Goal: Ask a question: Seek information or help from site administrators or community

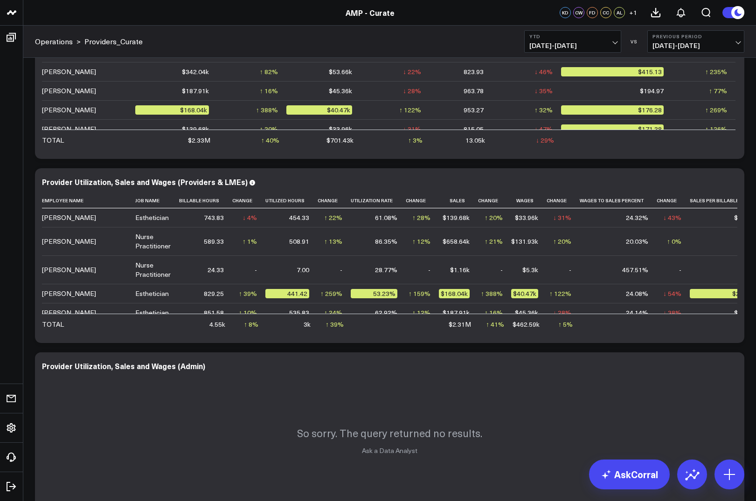
scroll to position [89, 155]
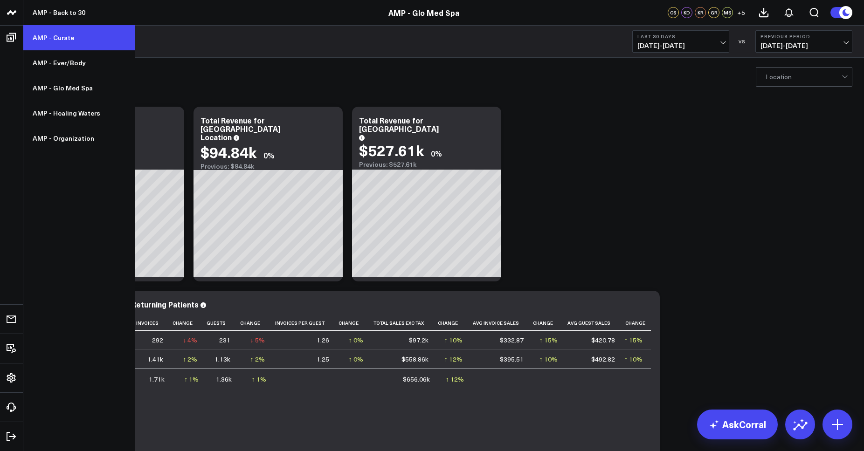
click at [55, 36] on link "AMP - Curate" at bounding box center [78, 37] width 111 height 25
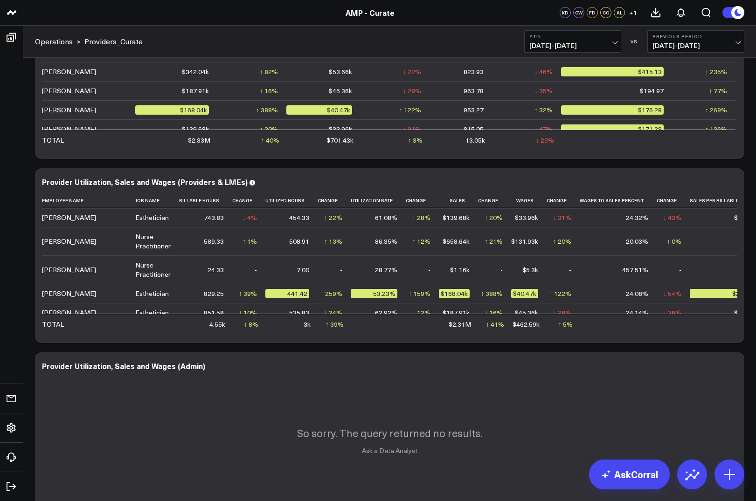
scroll to position [89, 155]
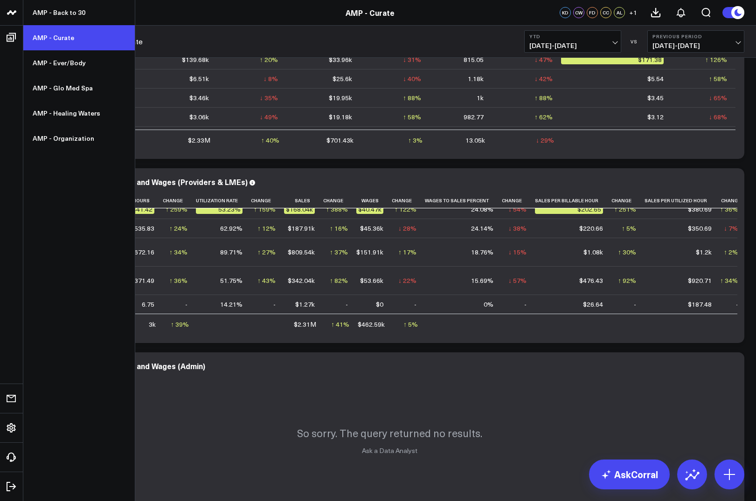
click at [52, 41] on link "AMP - Curate" at bounding box center [78, 37] width 111 height 25
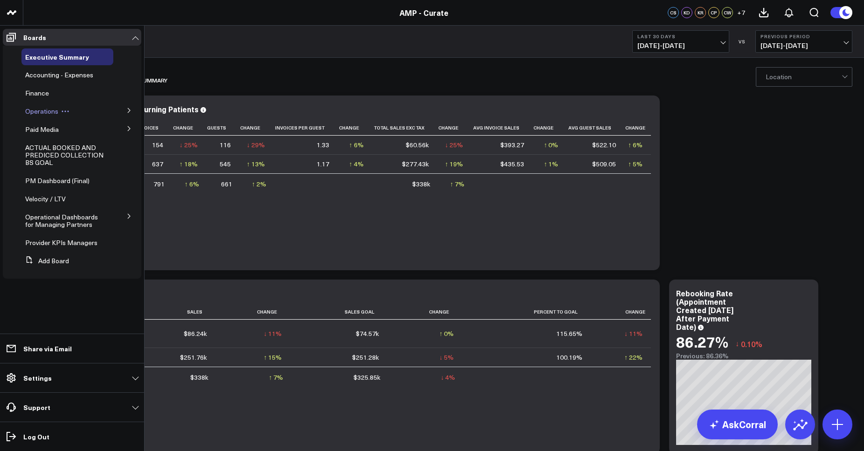
click at [90, 112] on div "Operations" at bounding box center [67, 111] width 92 height 17
click at [130, 110] on icon at bounding box center [129, 110] width 2 height 5
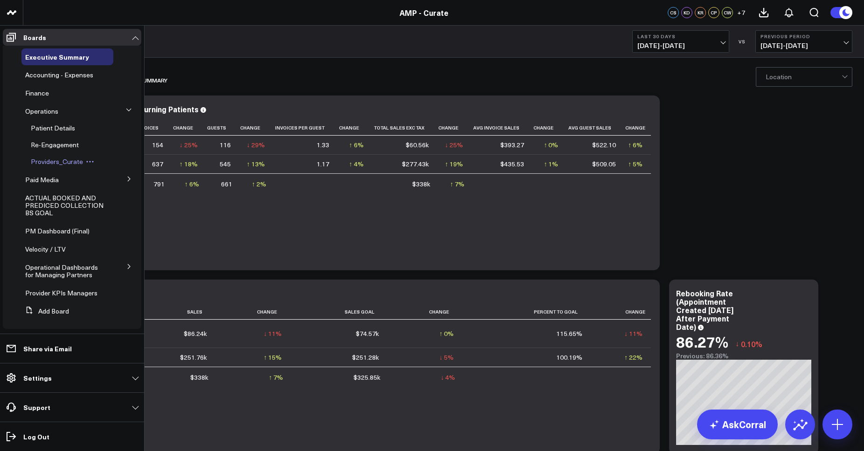
click at [58, 159] on span "Providers_Curate" at bounding box center [57, 161] width 52 height 9
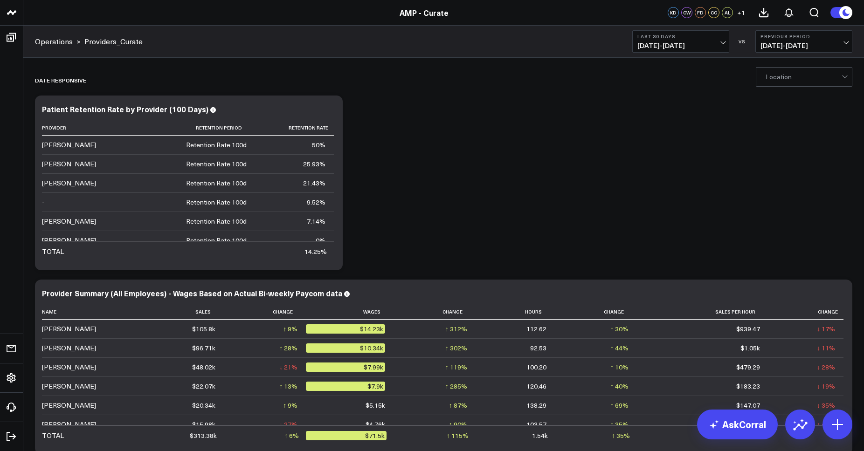
click at [692, 47] on span "07/16/25 - 08/14/25" at bounding box center [680, 45] width 87 height 7
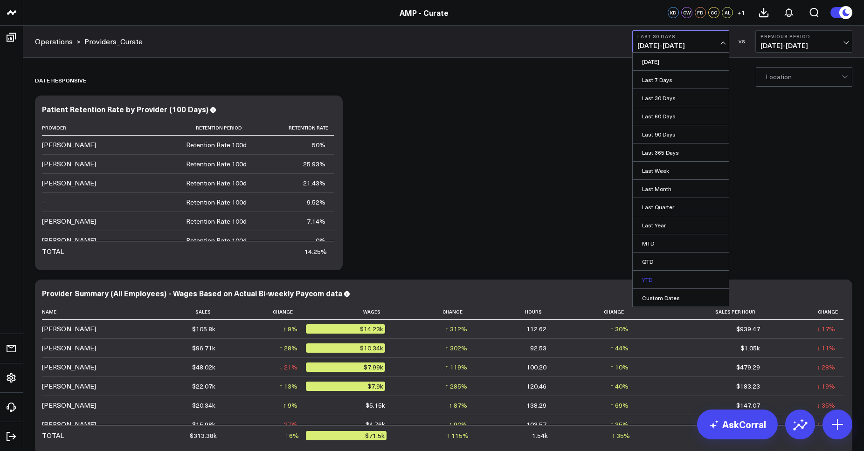
click at [657, 282] on link "YTD" at bounding box center [681, 280] width 96 height 18
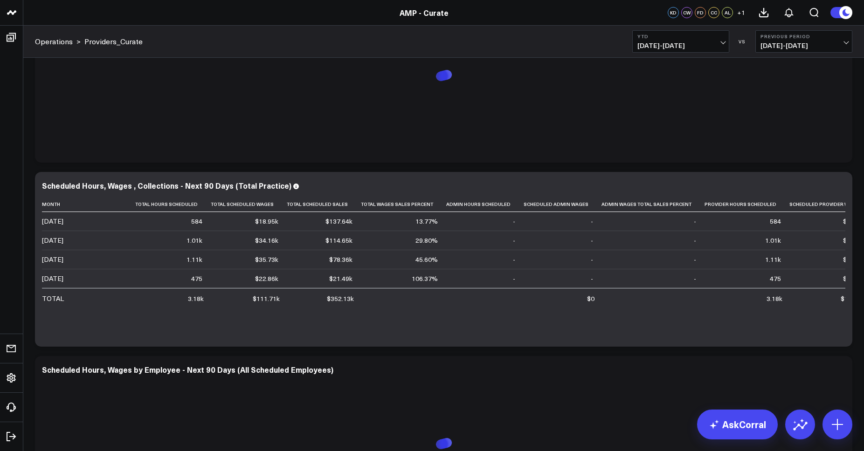
scroll to position [1579, 0]
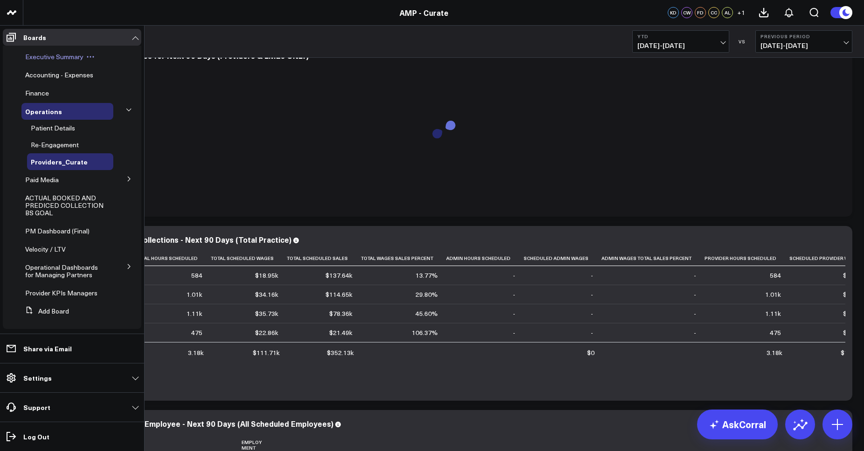
click at [53, 59] on span "Executive Summary" at bounding box center [54, 56] width 58 height 9
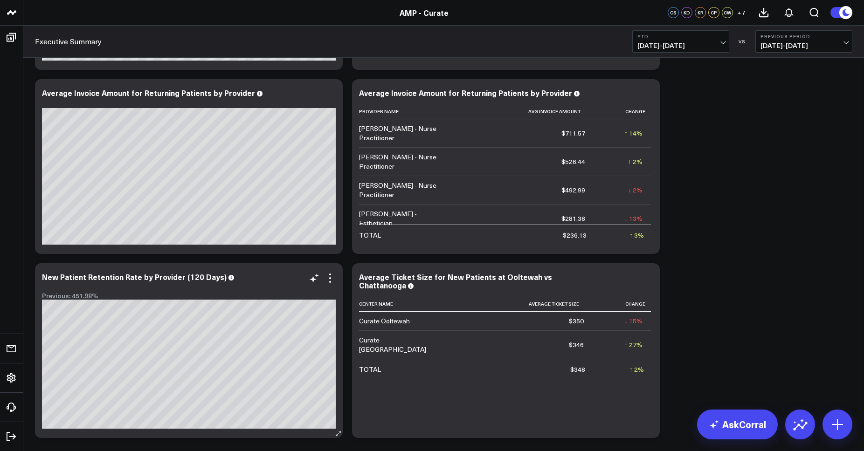
scroll to position [4513, 0]
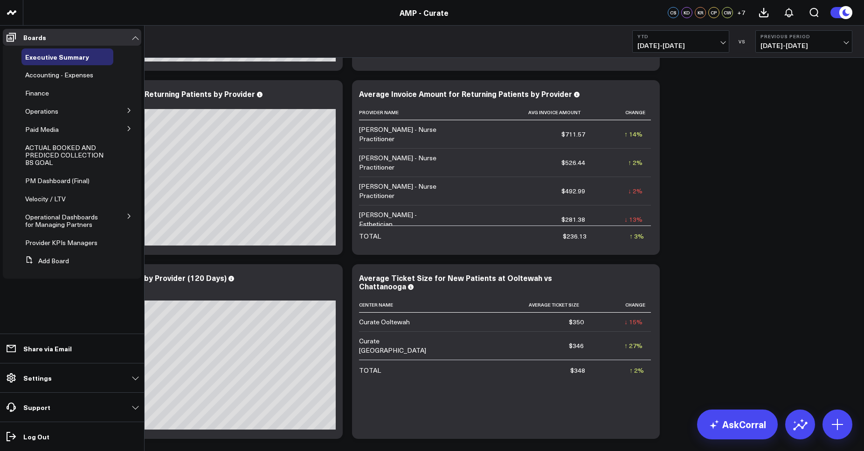
click at [132, 111] on button at bounding box center [129, 110] width 24 height 14
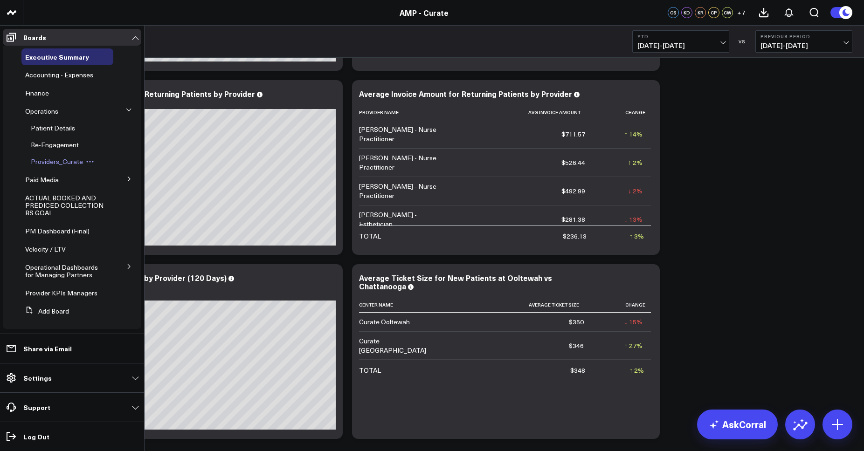
click at [61, 165] on span "Providers_Curate" at bounding box center [57, 161] width 52 height 9
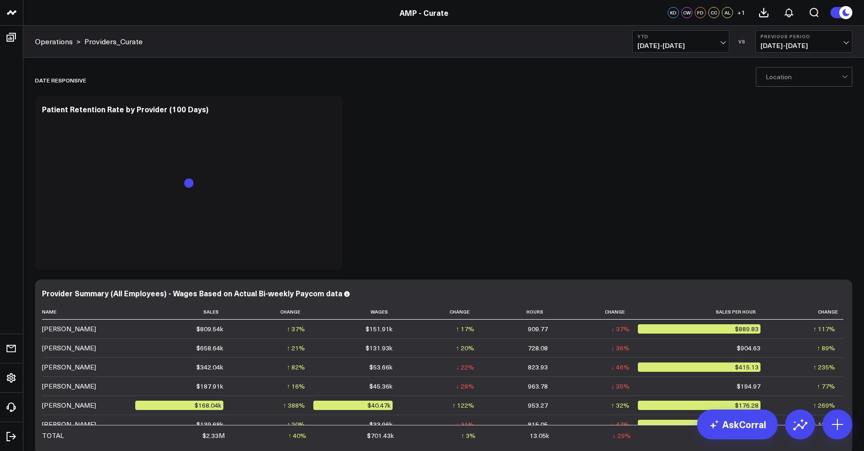
click at [851, 16] on icon at bounding box center [847, 12] width 17 height 17
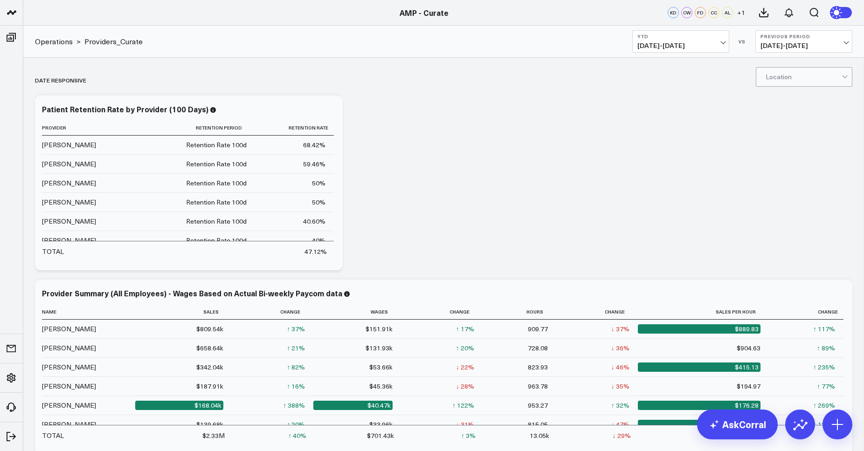
click at [851, 16] on div "AMP - Curate" at bounding box center [426, 12] width 852 height 10
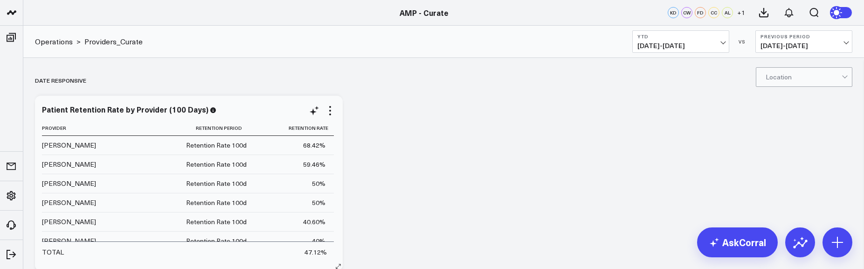
scroll to position [1, 0]
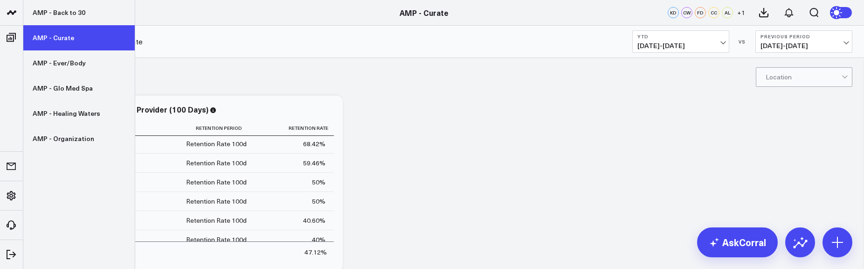
click at [45, 36] on link "AMP - Curate" at bounding box center [78, 37] width 111 height 25
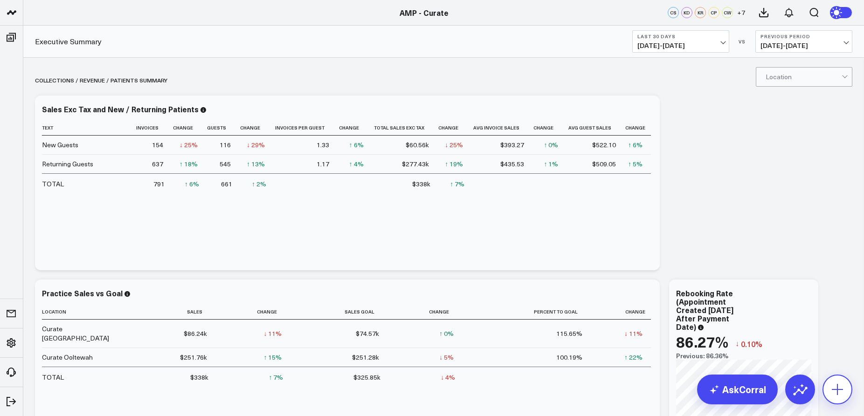
click at [845, 268] on button at bounding box center [837, 390] width 30 height 30
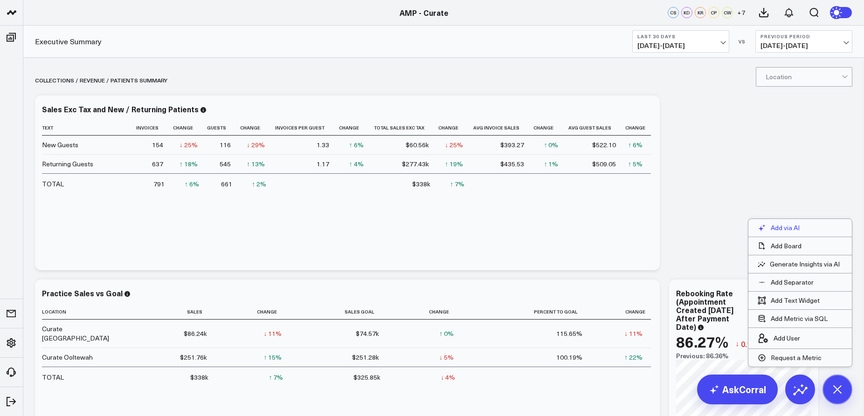
click at [775, 230] on p "Add via AI" at bounding box center [785, 228] width 29 height 8
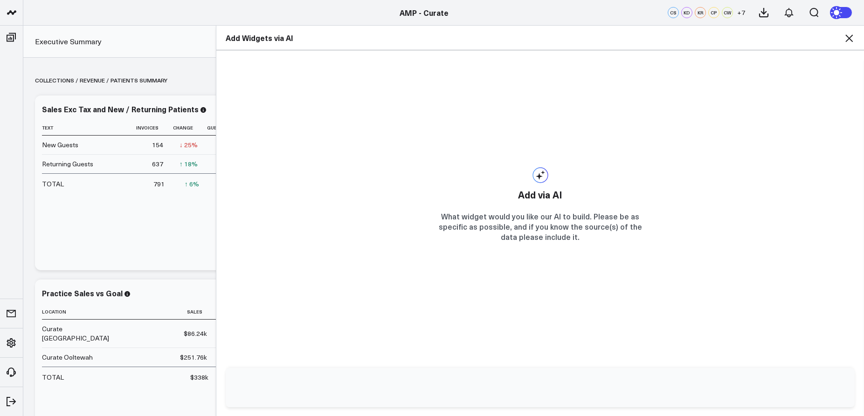
click at [455, 268] on input "text" at bounding box center [531, 388] width 593 height 24
click at [851, 37] on icon at bounding box center [848, 38] width 11 height 11
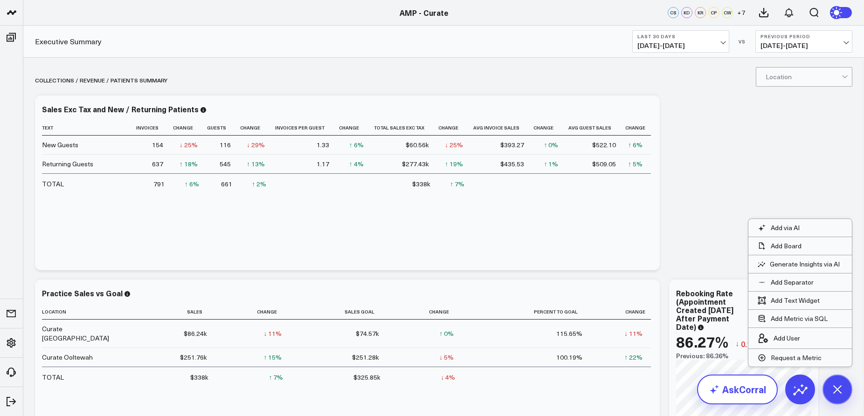
drag, startPoint x: 742, startPoint y: 389, endPoint x: 750, endPoint y: 390, distance: 8.0
click at [742, 268] on link "AskCorral" at bounding box center [737, 390] width 81 height 30
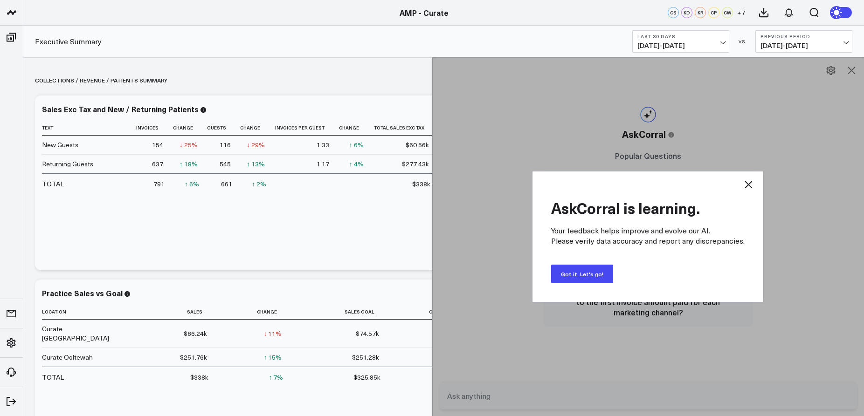
click at [586, 268] on button "Got it. Let's go!" at bounding box center [582, 274] width 62 height 19
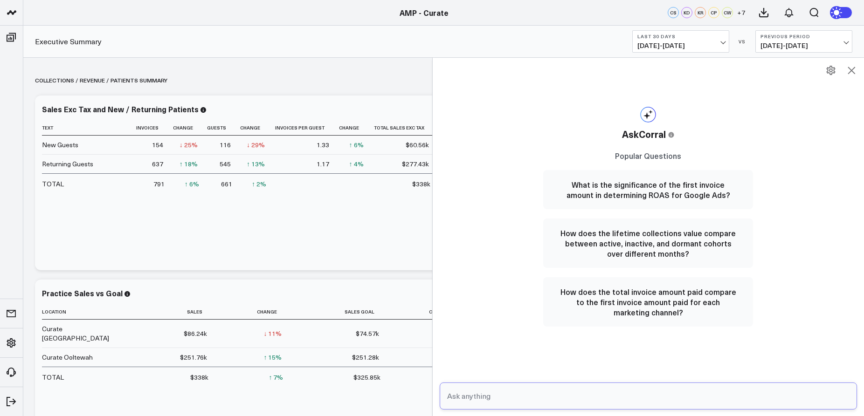
click at [544, 268] on input "text" at bounding box center [641, 396] width 392 height 17
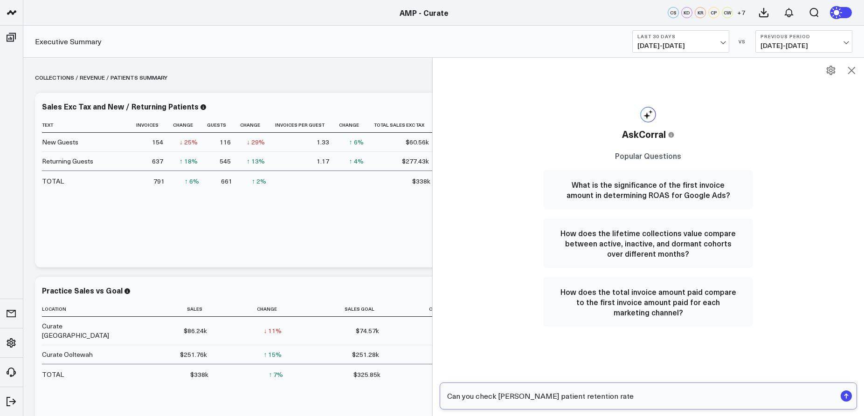
click at [642, 268] on input "Can you check [PERSON_NAME] patient retention rate" at bounding box center [641, 396] width 392 height 17
type input "Can you check [PERSON_NAME] patient retention rate for a 6 month time period"
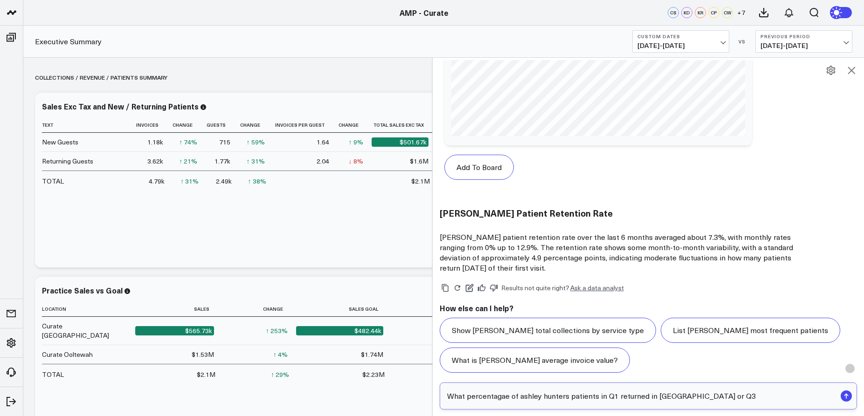
scroll to position [3, 0]
type input "What percentage of ashley hunters patients in Q1 returned in [GEOGRAPHIC_DATA] …"
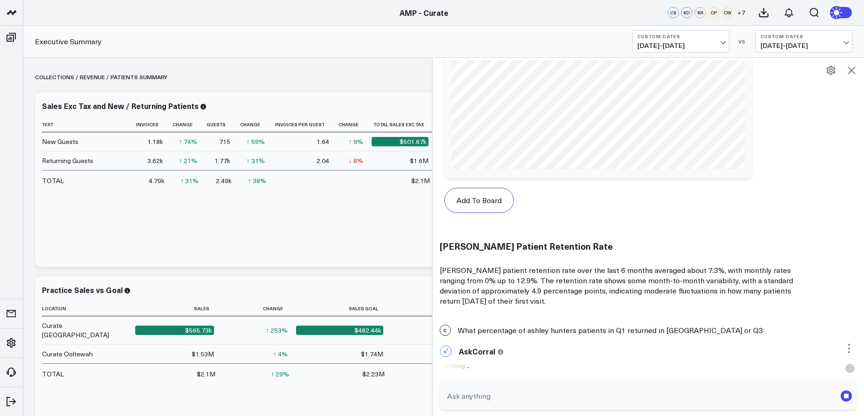
scroll to position [643, 0]
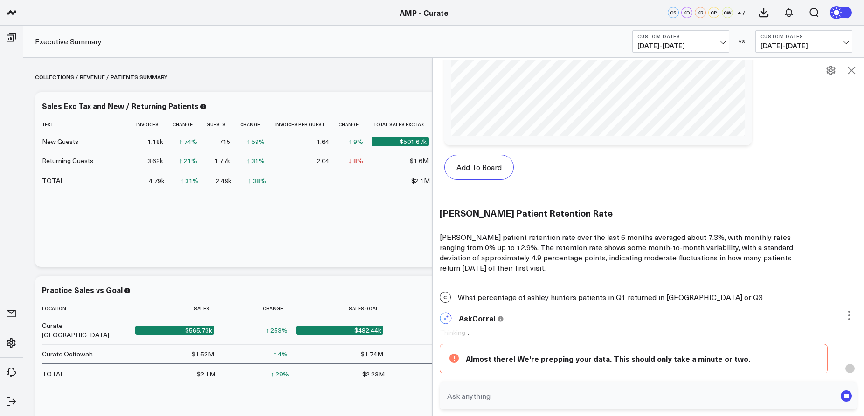
click at [840, 7] on use at bounding box center [837, 12] width 13 height 13
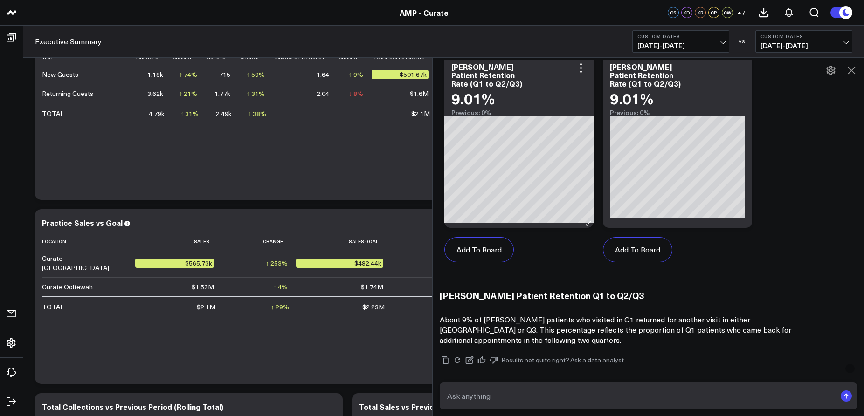
scroll to position [1561, 0]
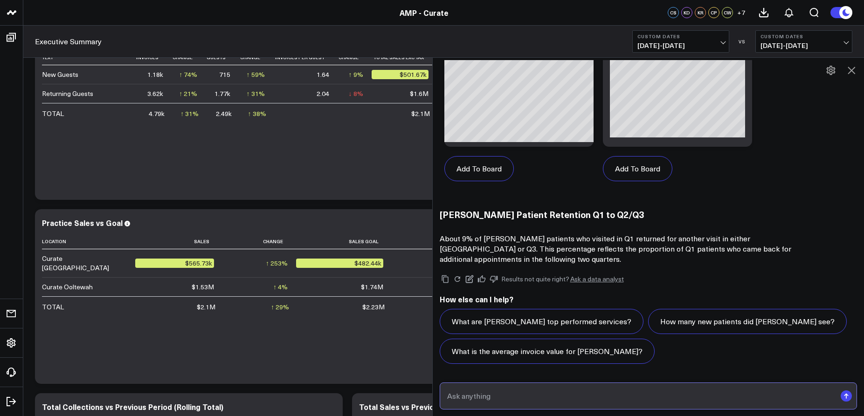
click at [491, 268] on input "text" at bounding box center [641, 396] width 392 height 17
type input "what is [PERSON_NAME] rebooking rate YTD"
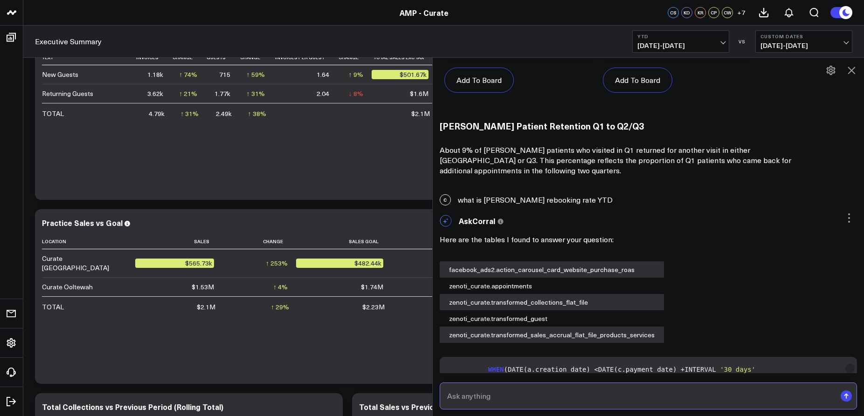
scroll to position [1647, 0]
